Goal: Task Accomplishment & Management: Complete application form

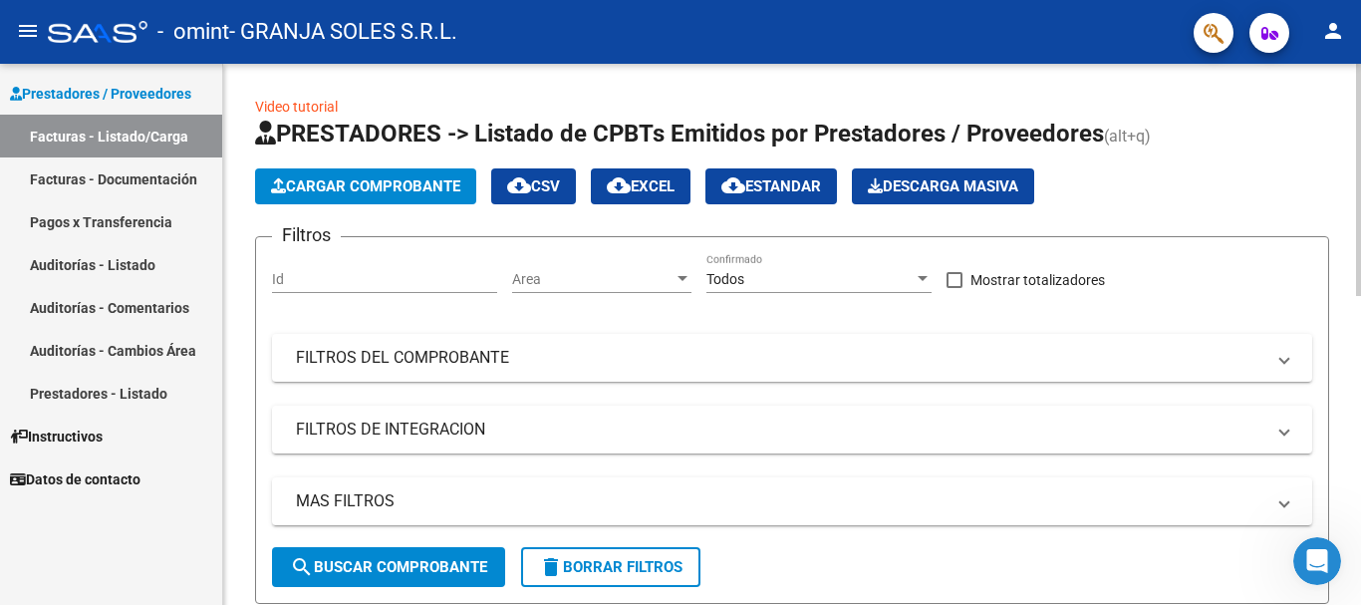
scroll to position [174, 0]
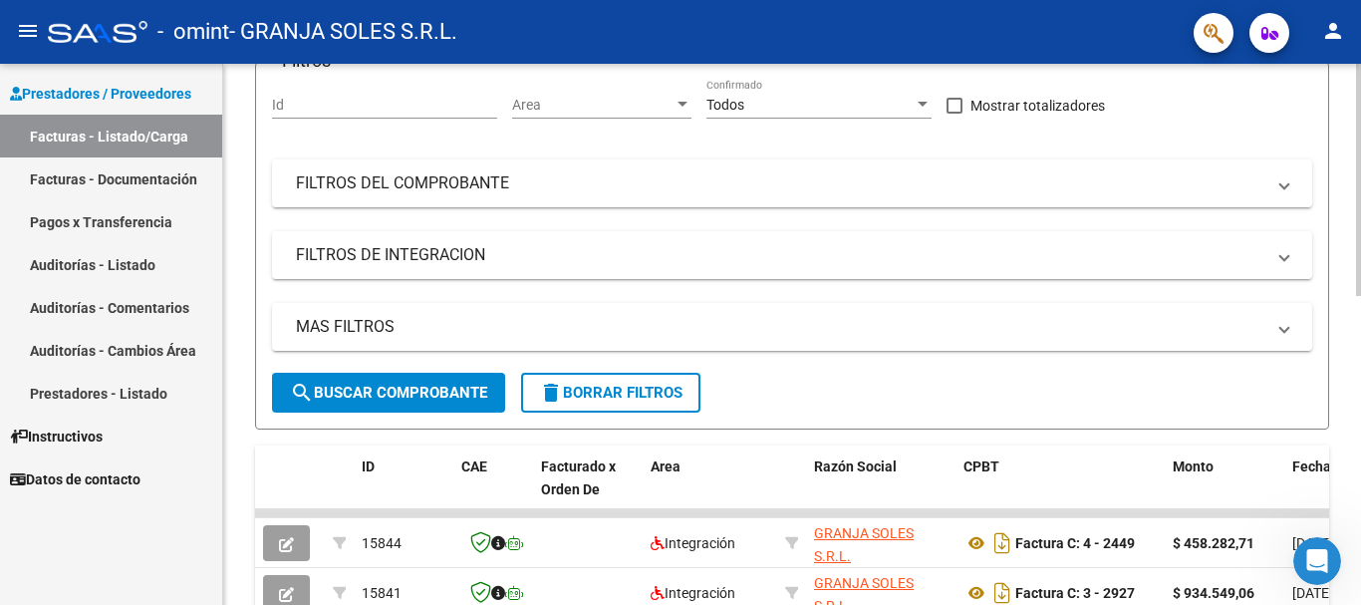
click at [1360, 150] on div at bounding box center [1358, 257] width 5 height 232
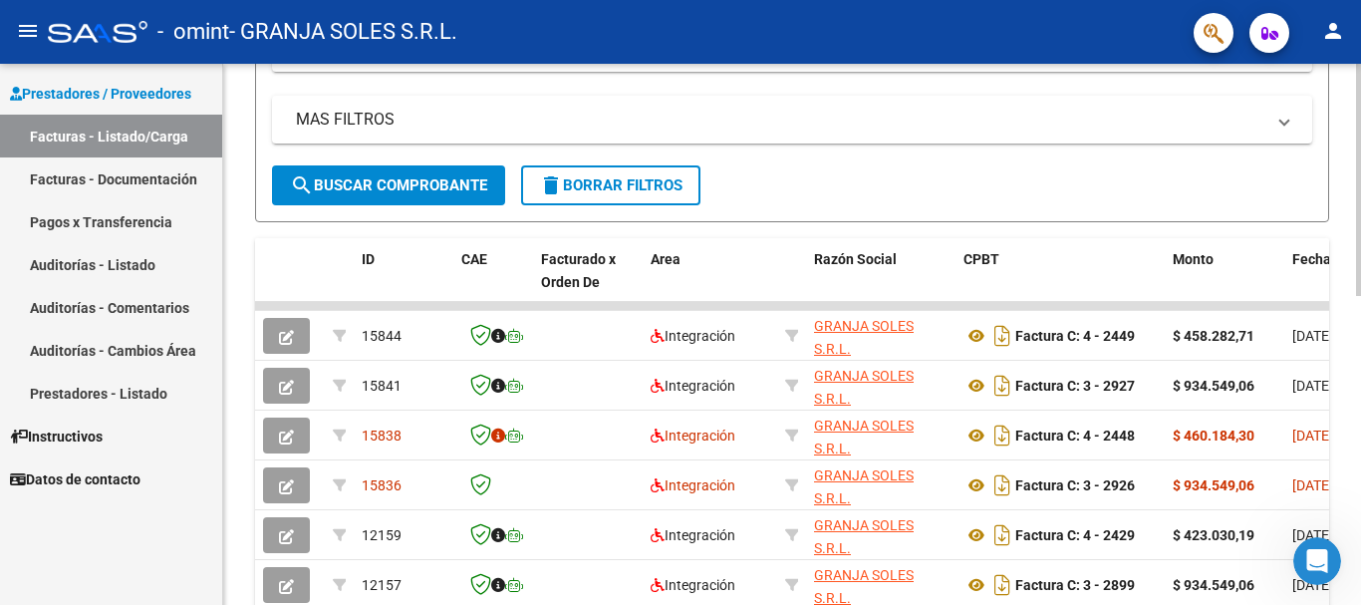
scroll to position [384, 0]
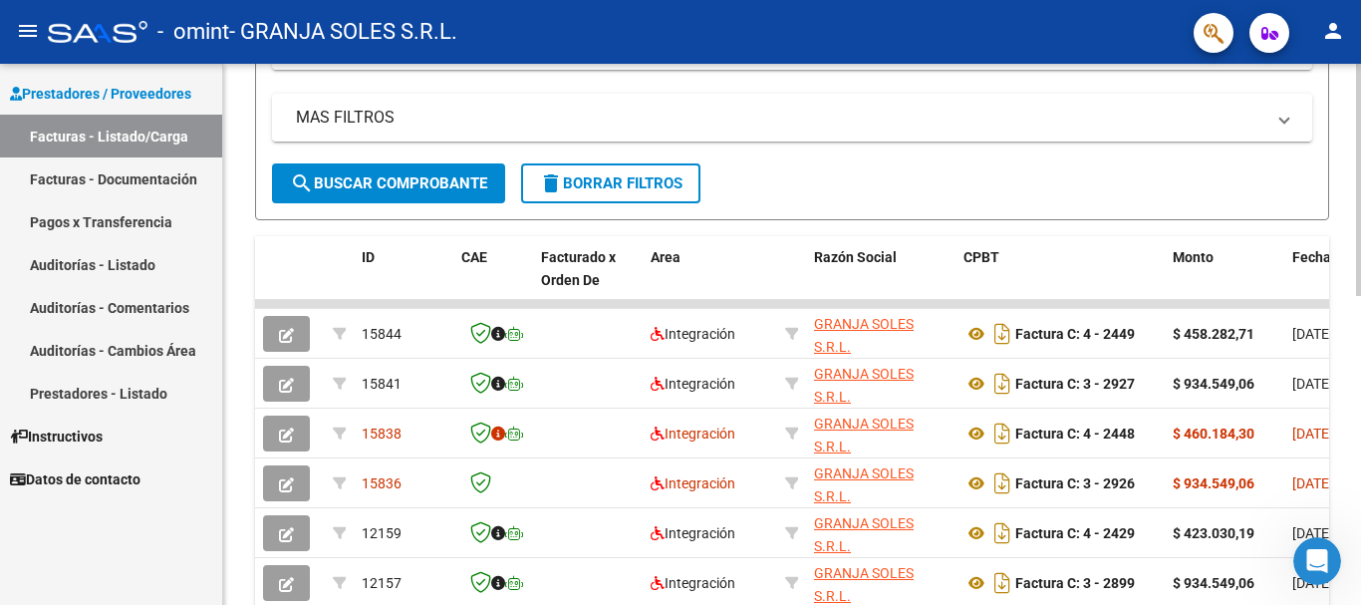
click at [1359, 261] on div at bounding box center [1358, 348] width 5 height 232
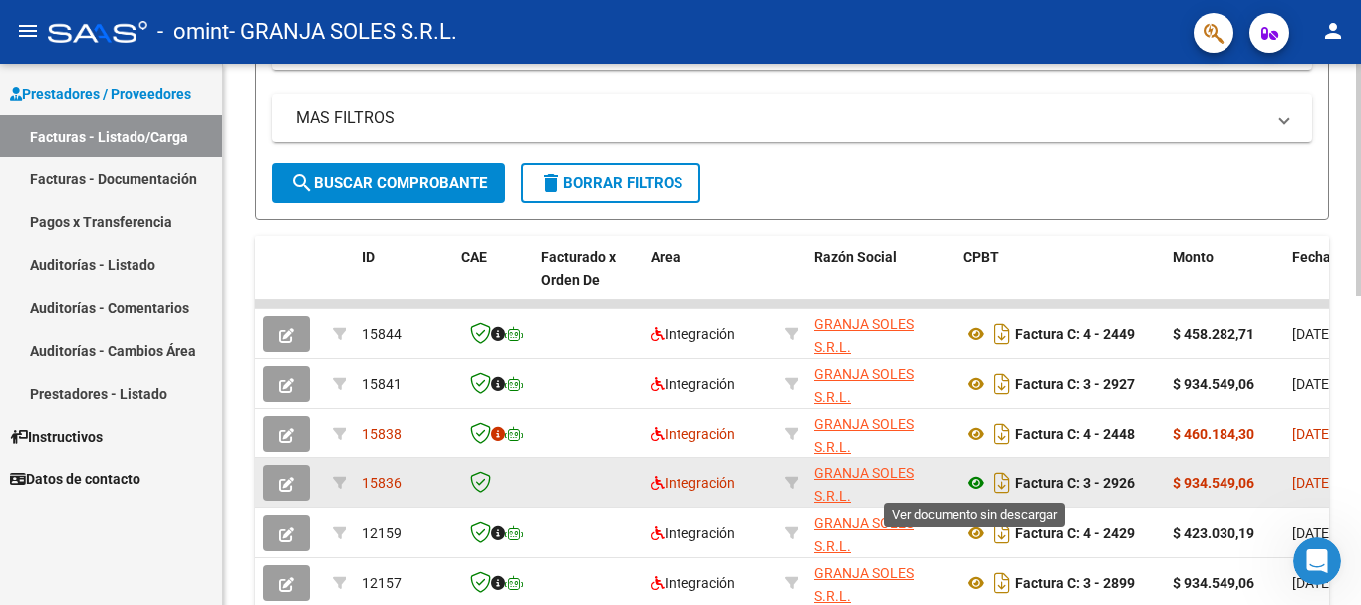
click at [974, 481] on icon at bounding box center [977, 483] width 26 height 24
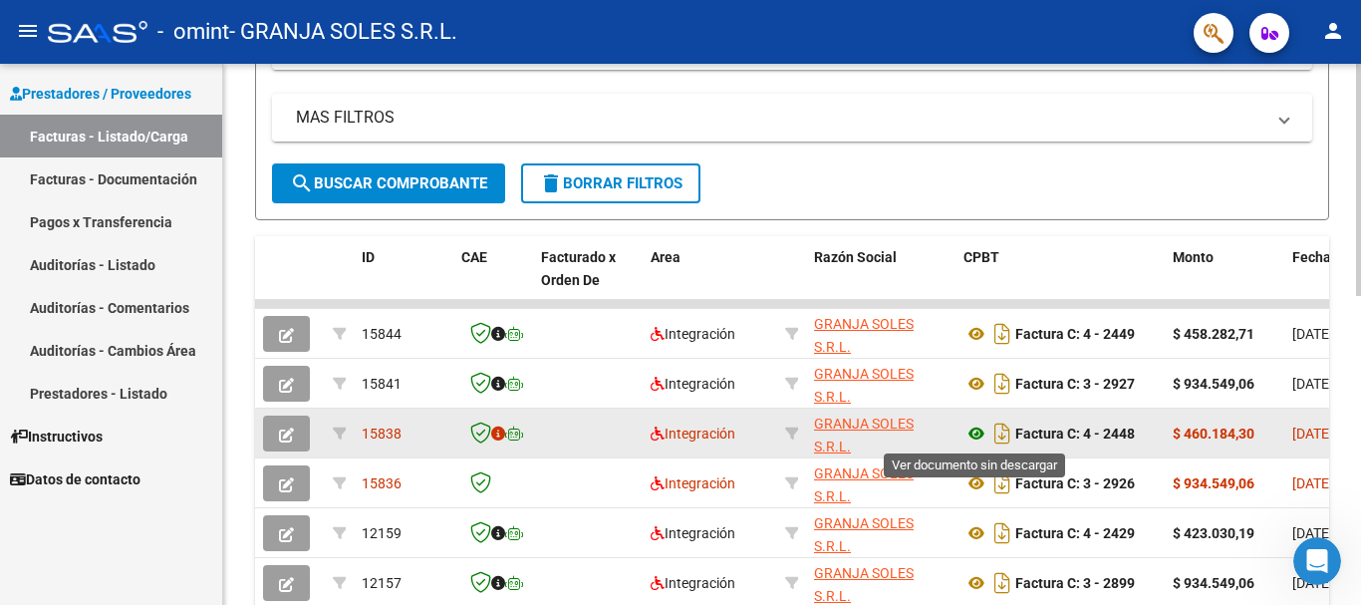
click at [975, 434] on icon at bounding box center [977, 434] width 26 height 24
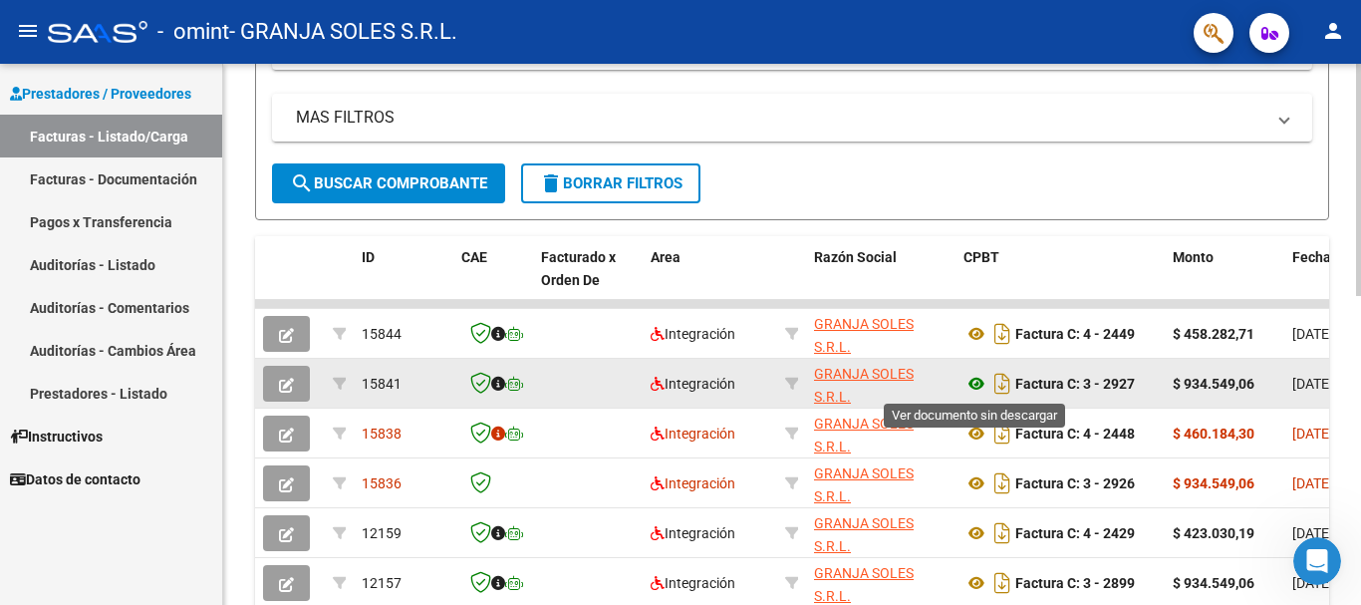
click at [979, 379] on icon at bounding box center [977, 384] width 26 height 24
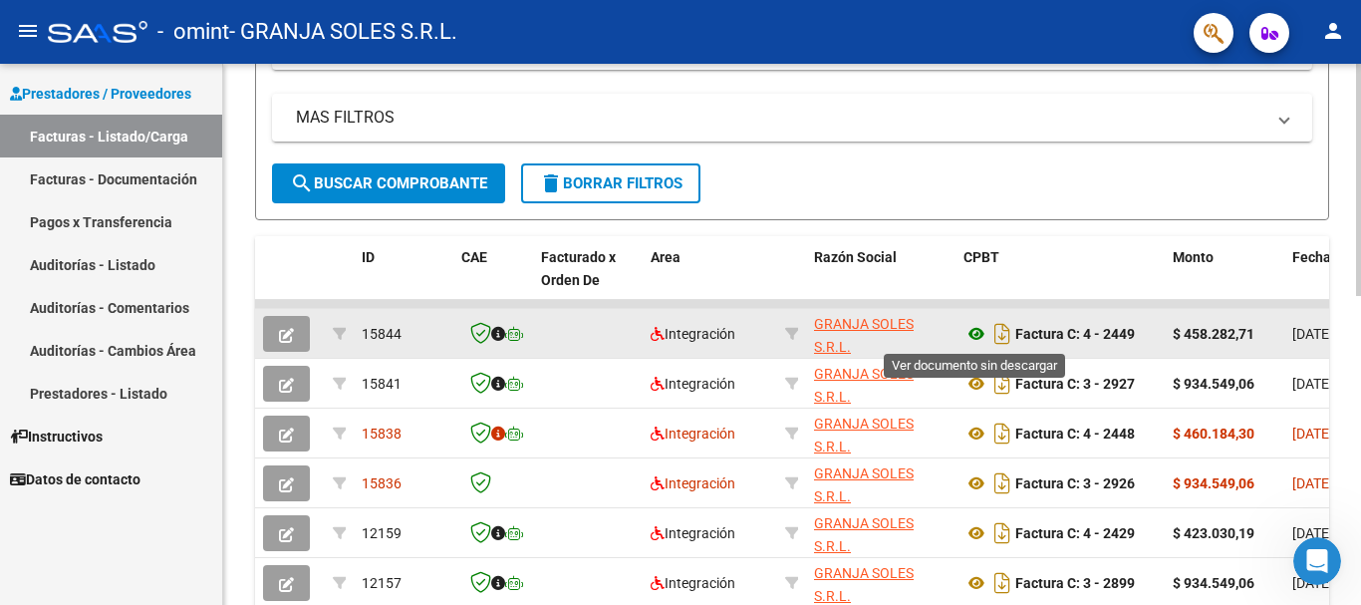
click at [979, 333] on icon at bounding box center [977, 334] width 26 height 24
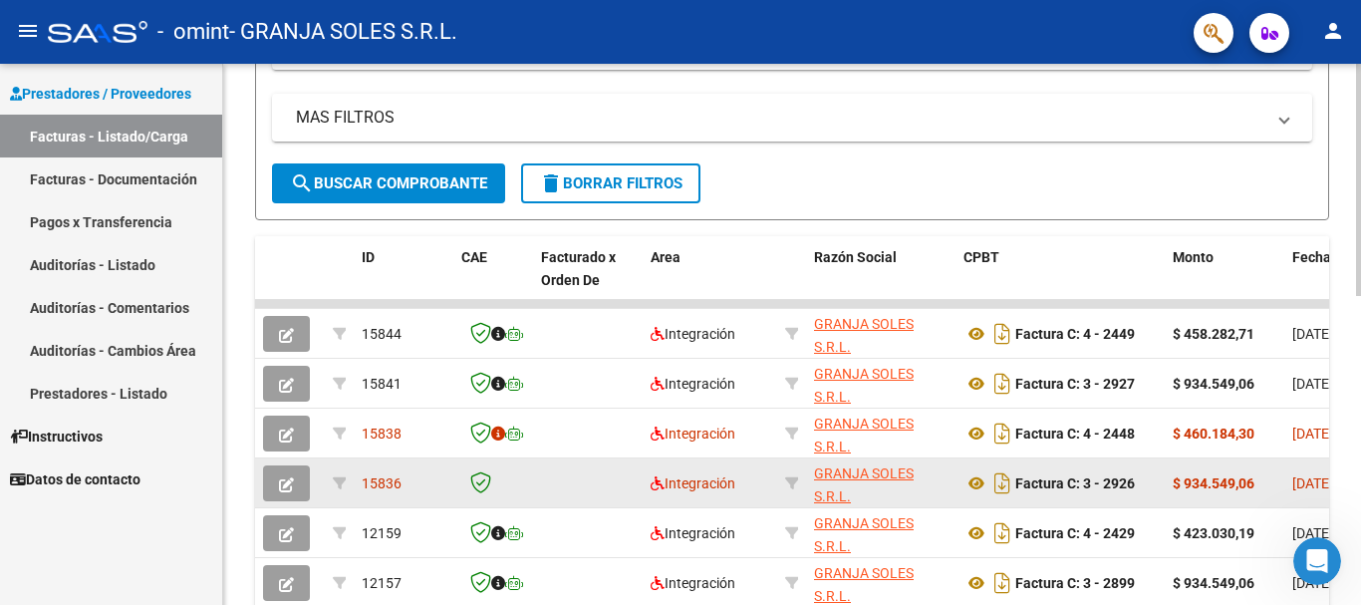
click at [288, 483] on icon "button" at bounding box center [286, 484] width 15 height 15
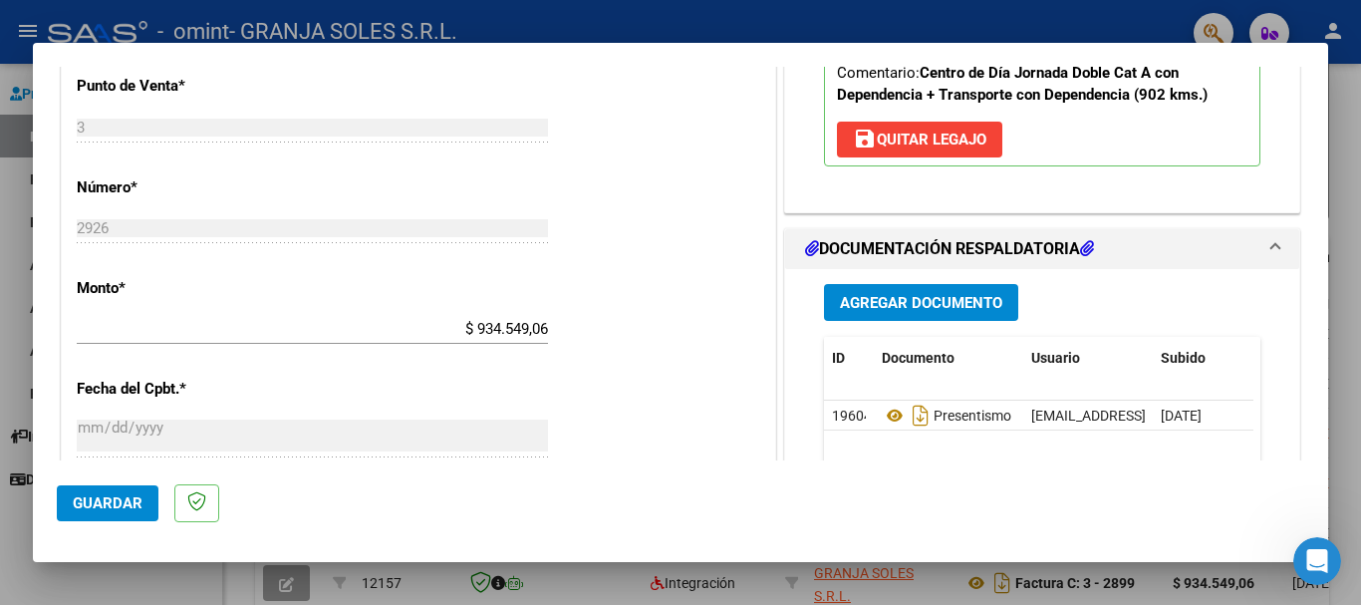
scroll to position [859, 0]
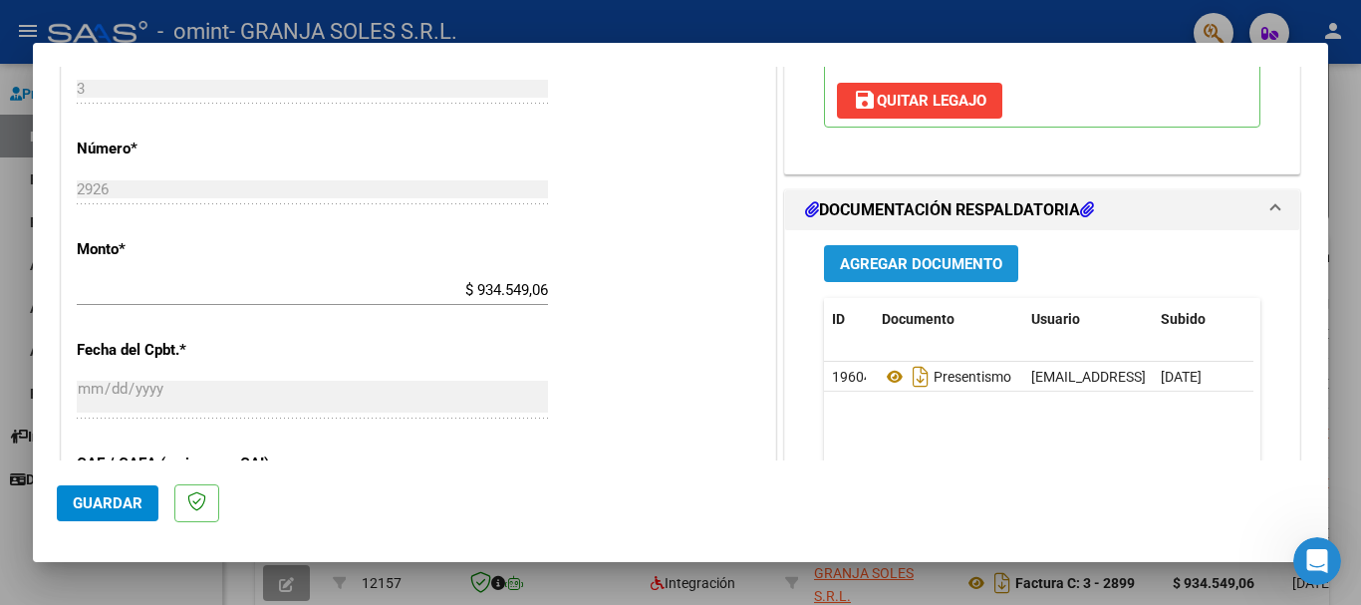
click at [964, 255] on span "Agregar Documento" at bounding box center [921, 264] width 162 height 18
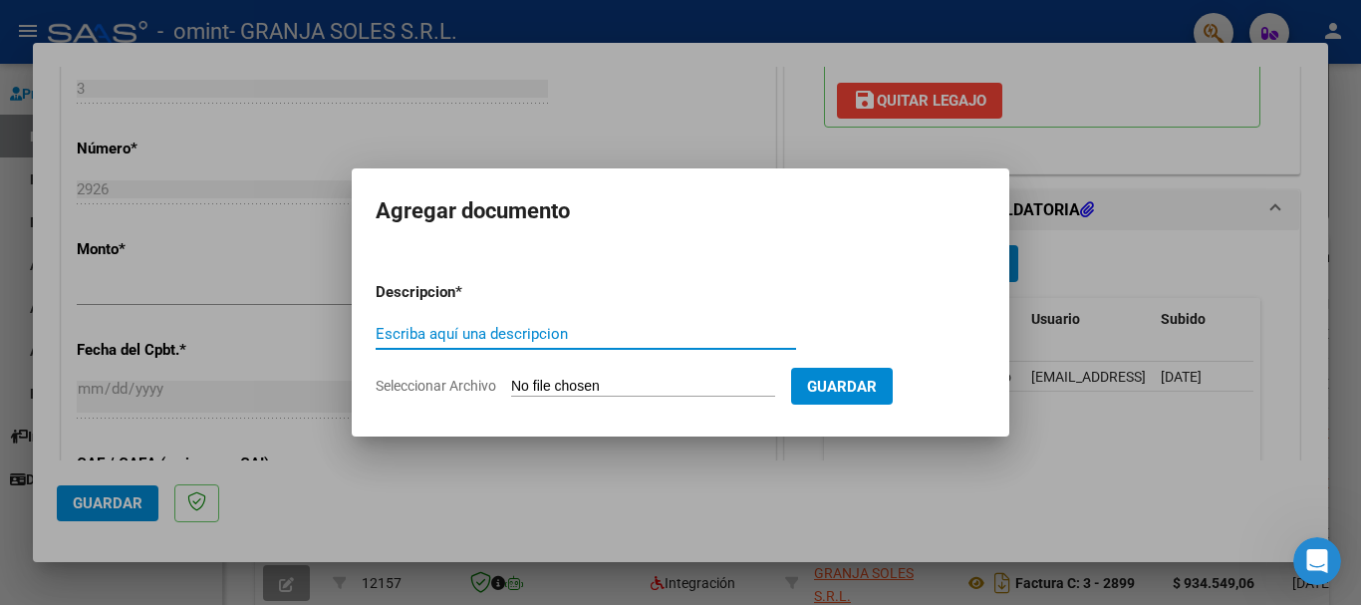
click at [611, 338] on input "Escriba aquí una descripcion" at bounding box center [586, 334] width 421 height 18
type input "Factura 3-2926"
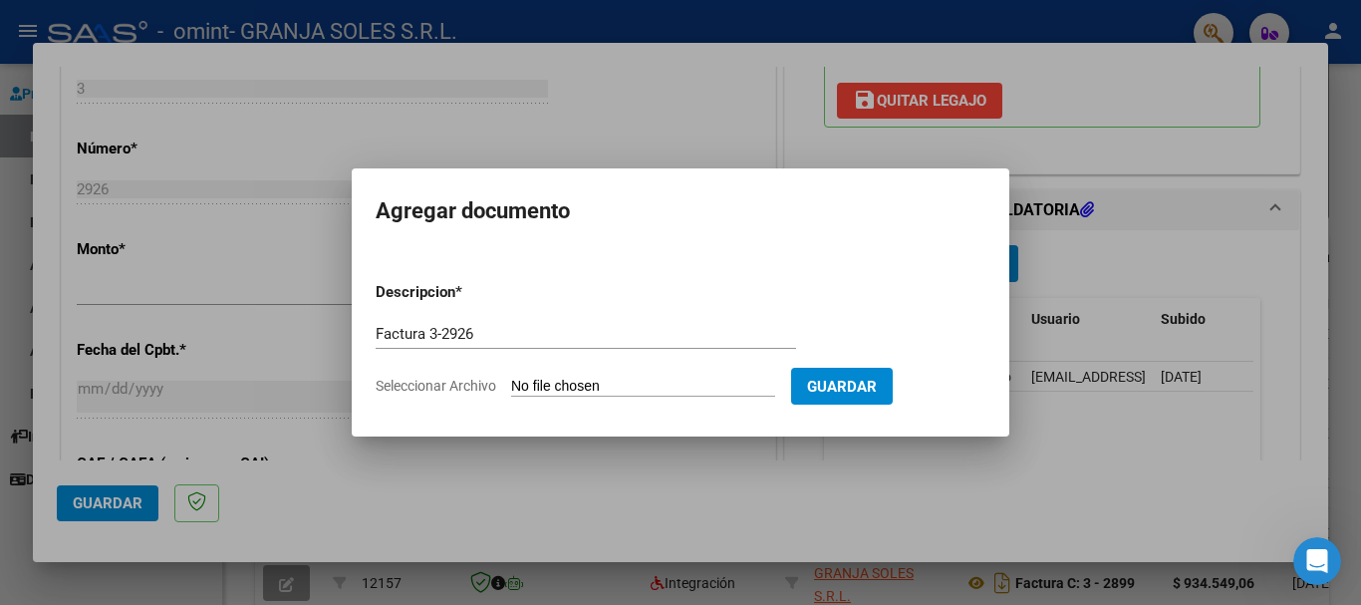
click at [671, 382] on input "Seleccionar Archivo" at bounding box center [643, 387] width 264 height 19
type input "C:\fakepath\[PERSON_NAME]-C-0003-00002926.pdf"
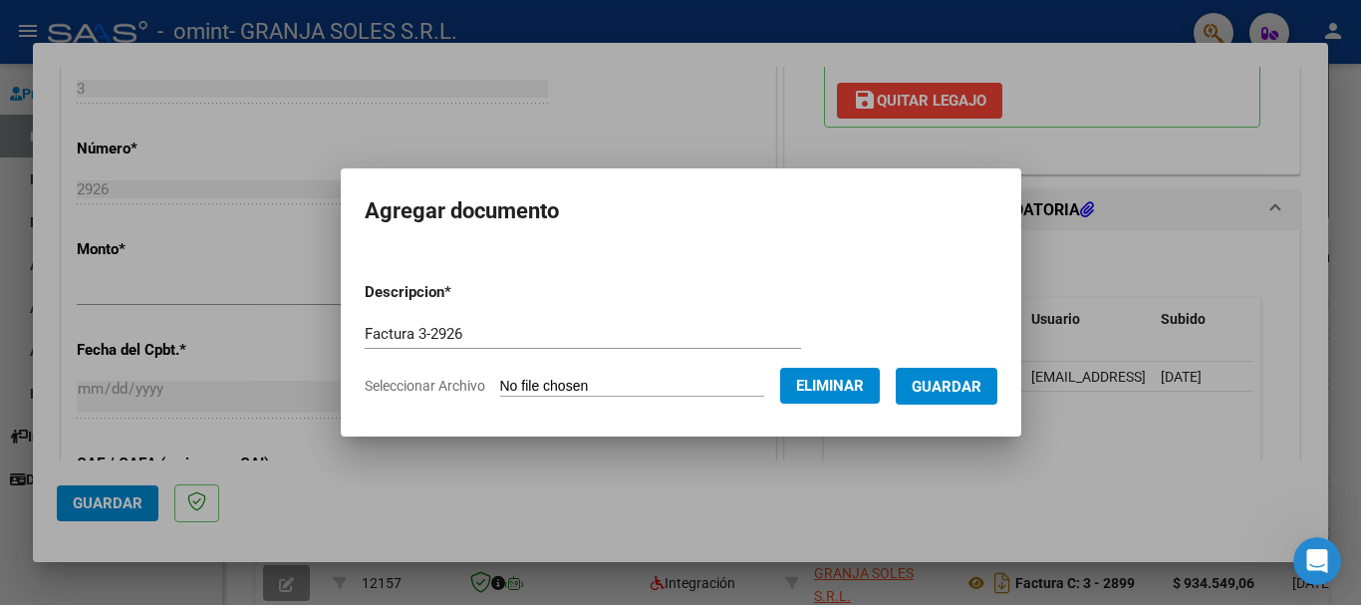
click at [982, 380] on span "Guardar" at bounding box center [947, 387] width 70 height 18
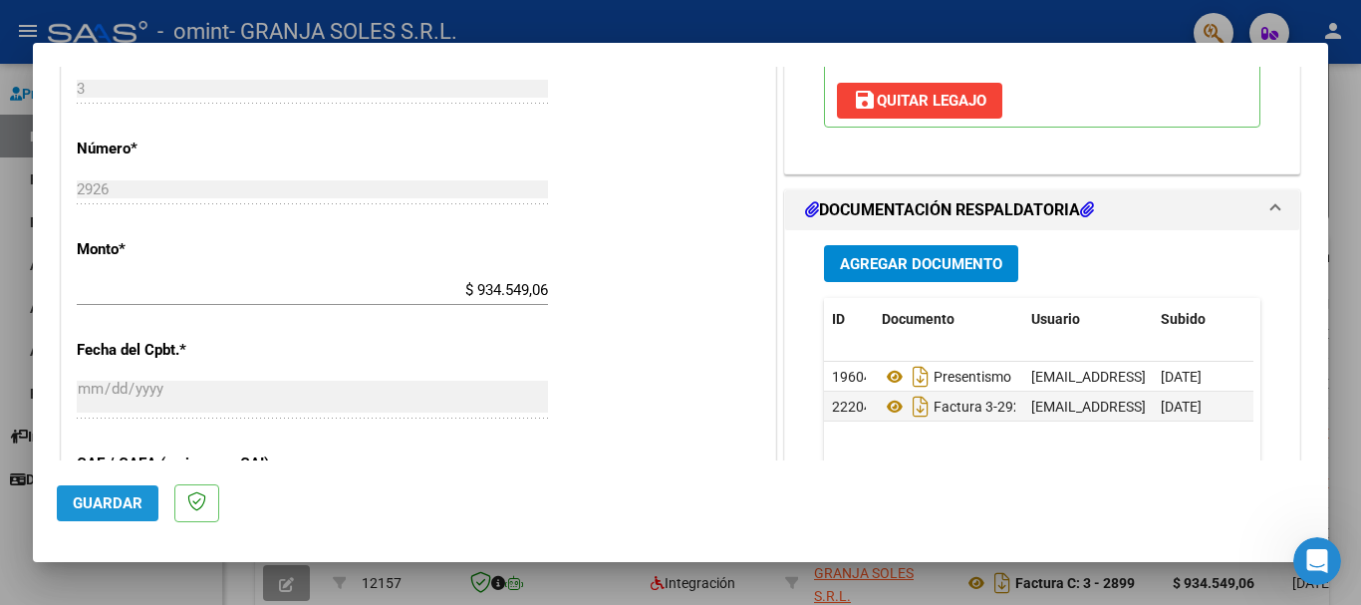
click at [123, 502] on span "Guardar" at bounding box center [108, 503] width 70 height 18
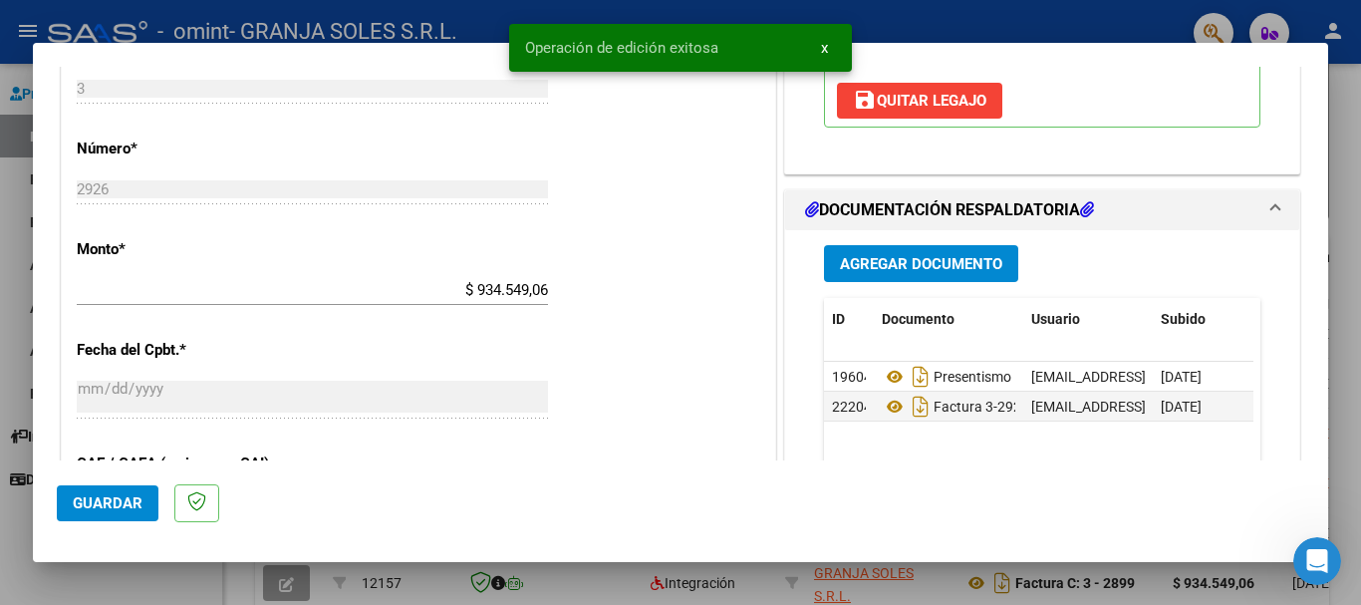
click at [1332, 519] on div at bounding box center [680, 302] width 1361 height 605
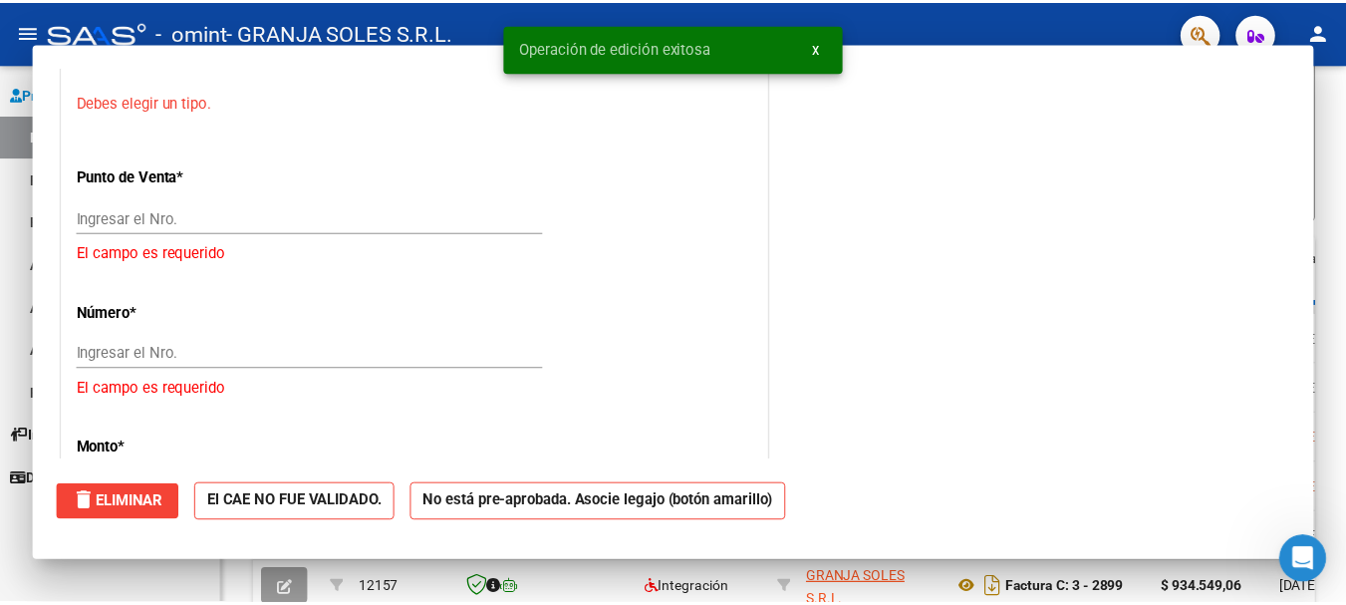
scroll to position [0, 0]
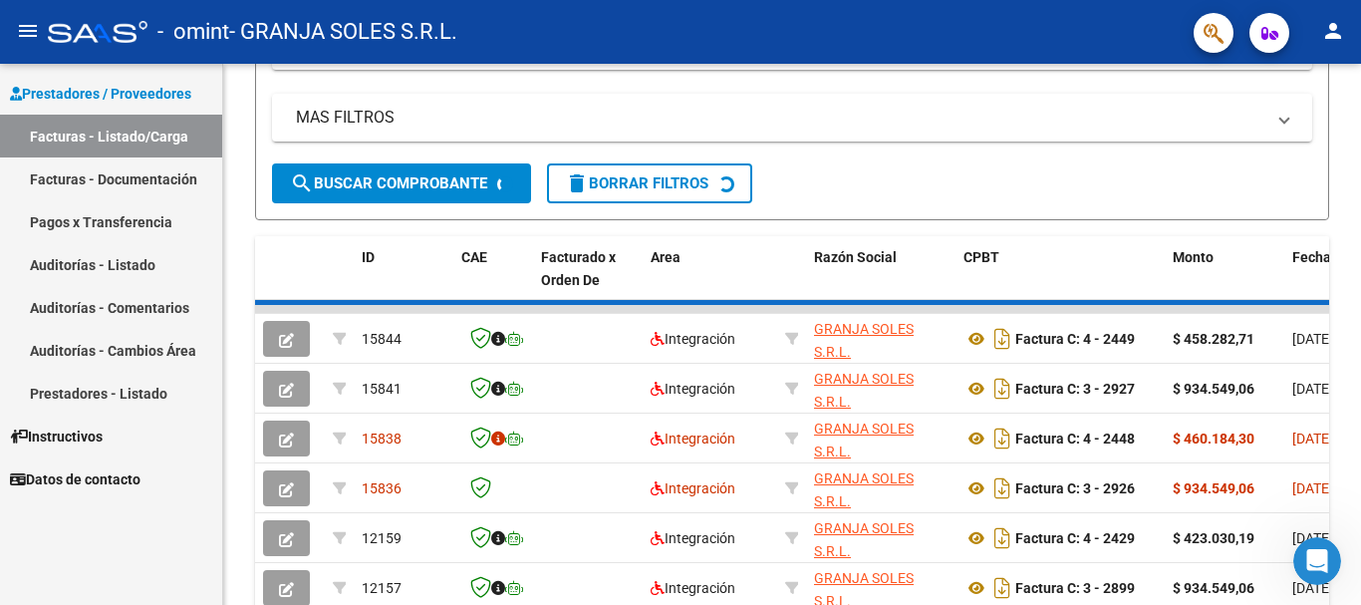
click at [1332, 519] on div "Video tutorial PRESTADORES -> Listado de CPBTs Emitidos por Prestadores / Prove…" at bounding box center [792, 306] width 1138 height 1253
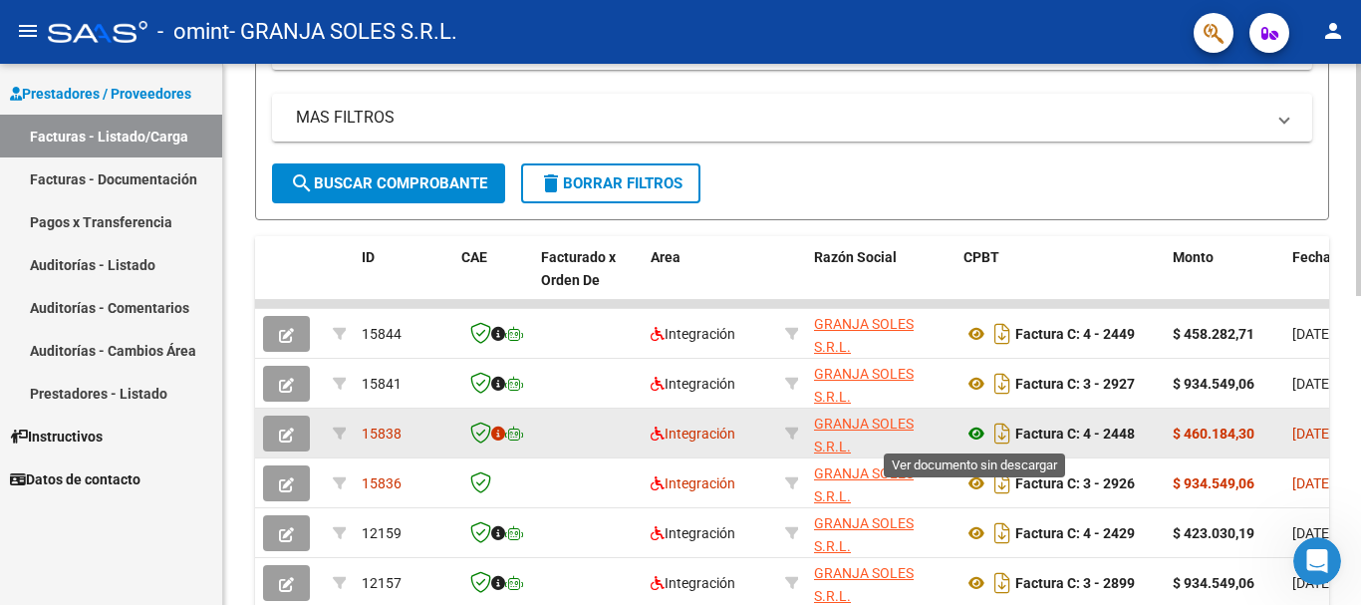
click at [984, 428] on icon at bounding box center [977, 434] width 26 height 24
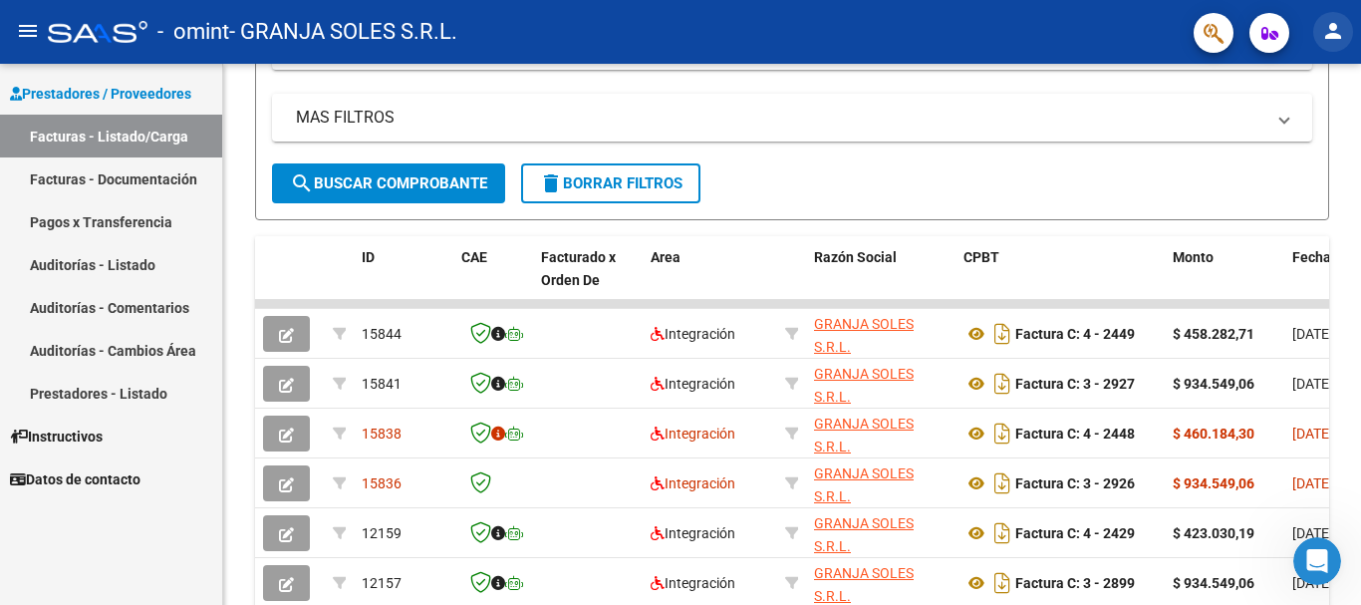
click at [1332, 26] on mat-icon "person" at bounding box center [1333, 31] width 24 height 24
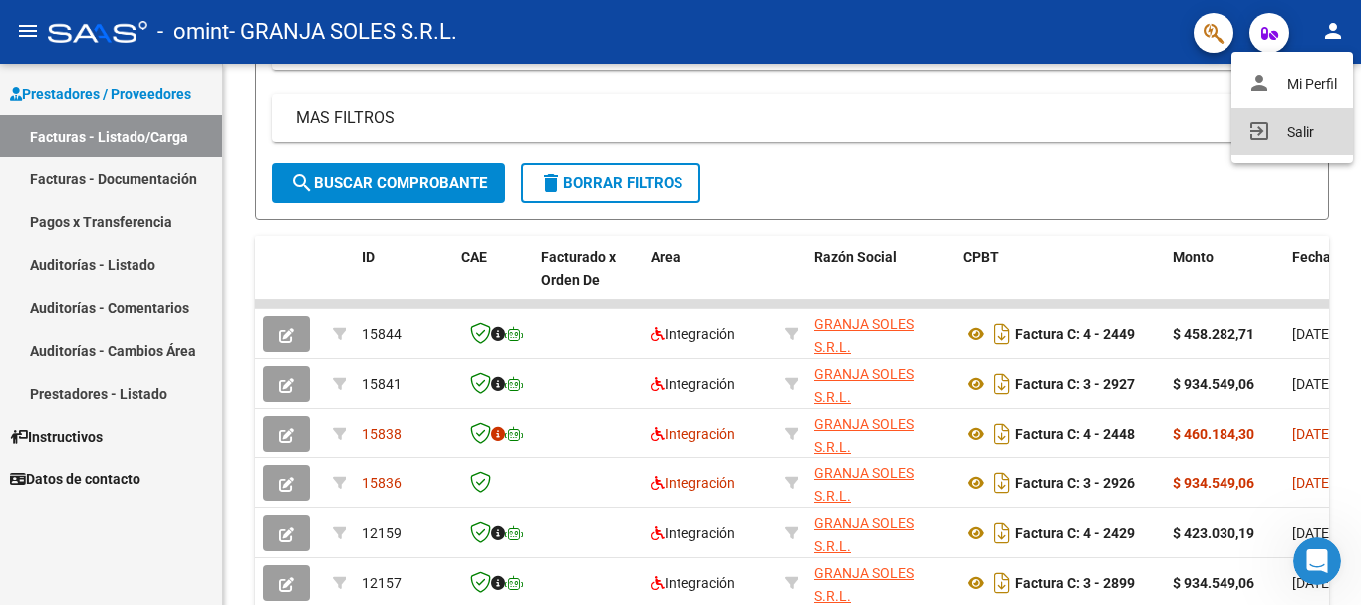
click at [1286, 128] on button "exit_to_app Salir" at bounding box center [1293, 132] width 122 height 48
